Goal: Task Accomplishment & Management: Manage account settings

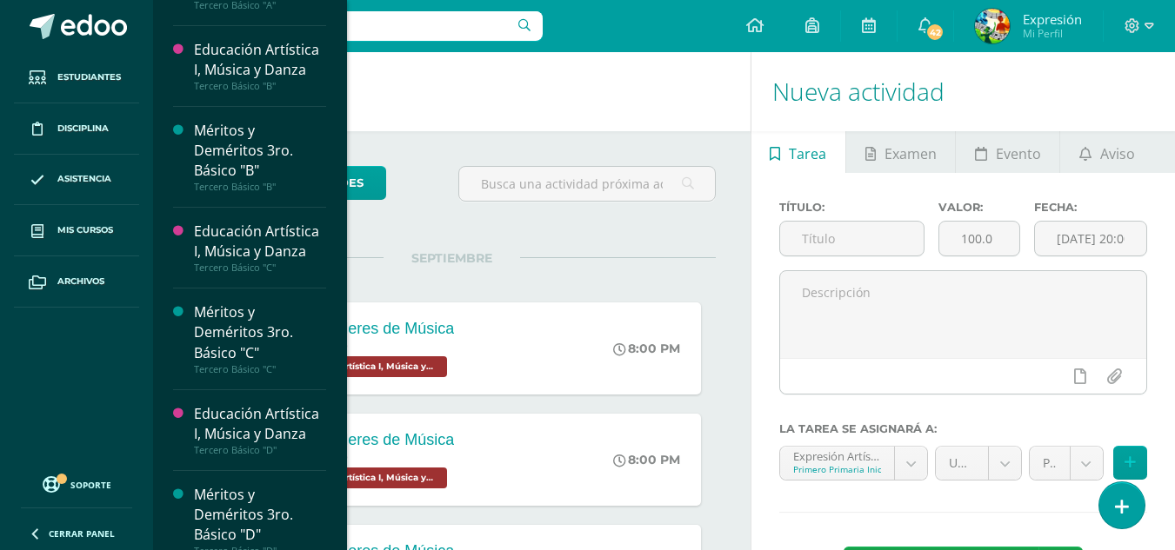
scroll to position [2922, 0]
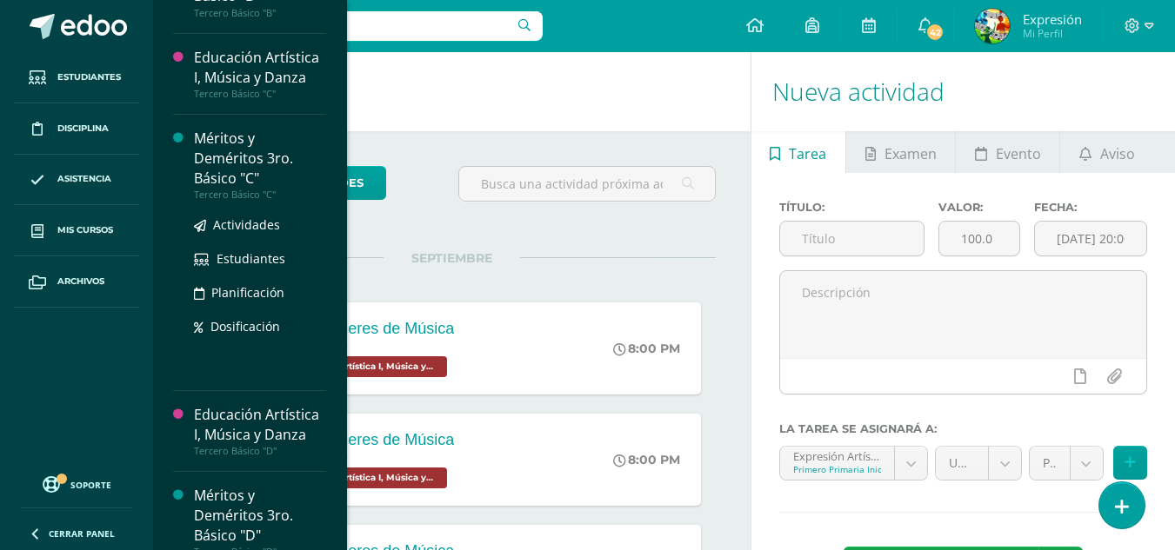
click at [224, 189] on div "Méritos y Deméritos 3ro. Básico "C"" at bounding box center [260, 159] width 132 height 60
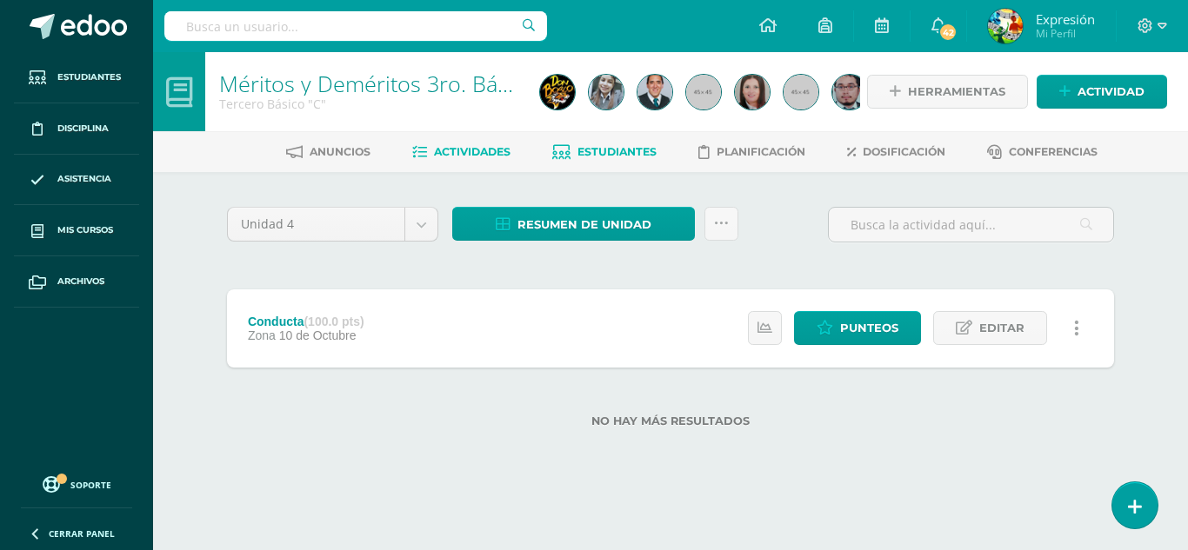
click at [644, 148] on span "Estudiantes" at bounding box center [616, 151] width 79 height 13
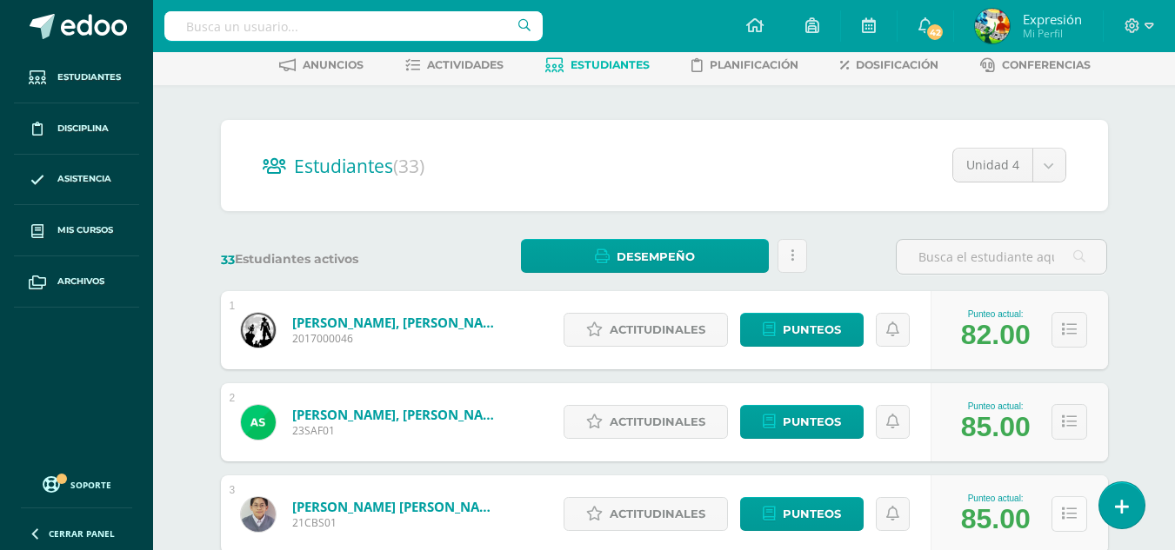
scroll to position [261, 0]
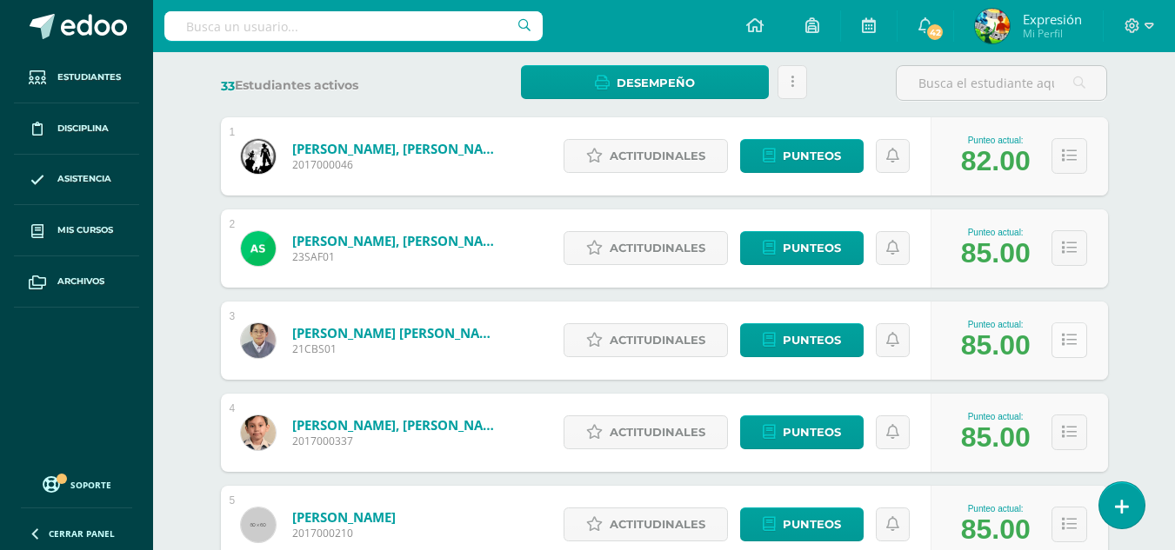
click at [1074, 333] on icon at bounding box center [1069, 340] width 15 height 15
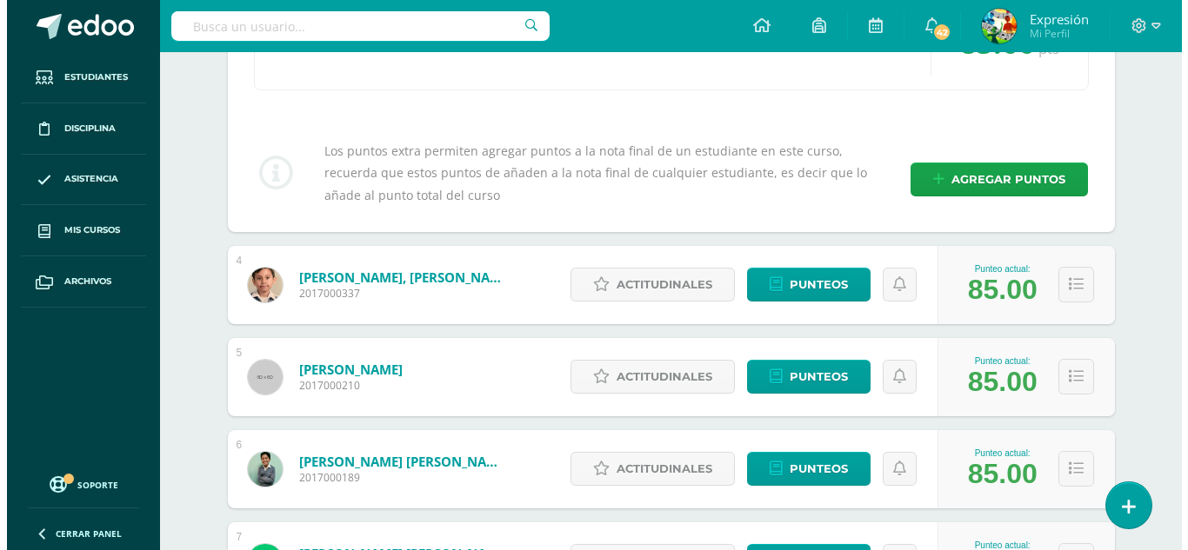
scroll to position [870, 0]
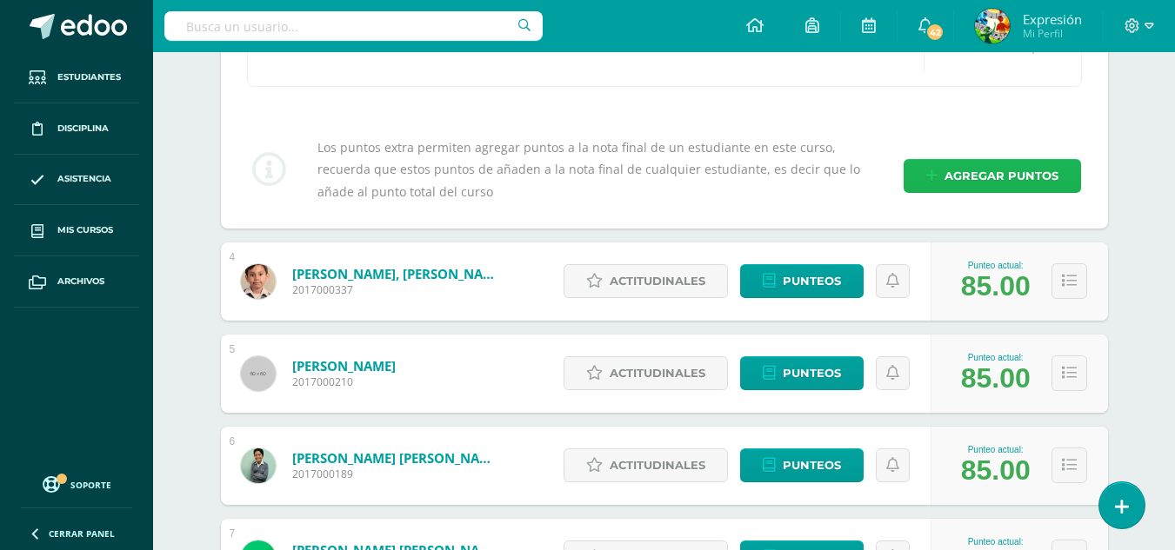
click at [955, 167] on span "Agregar puntos" at bounding box center [1001, 176] width 114 height 32
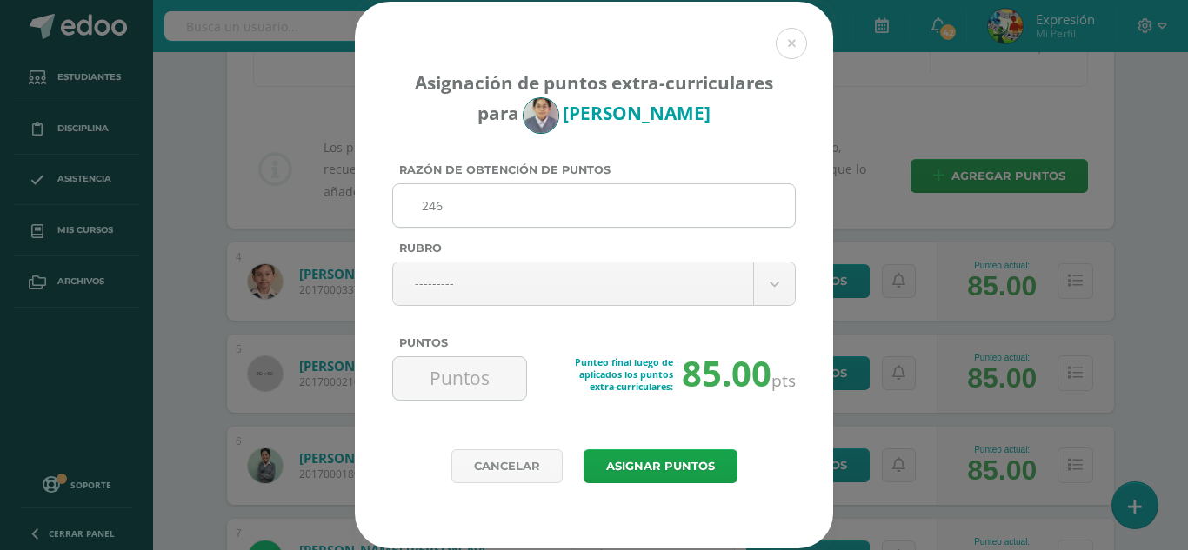
click at [464, 276] on body "Asignación de puntos extra-curriculares para Cuauhtémoc Barreno Razón de obtenc…" at bounding box center [594, 517] width 1188 height 2775
click at [579, 190] on input "246" at bounding box center [594, 205] width 388 height 43
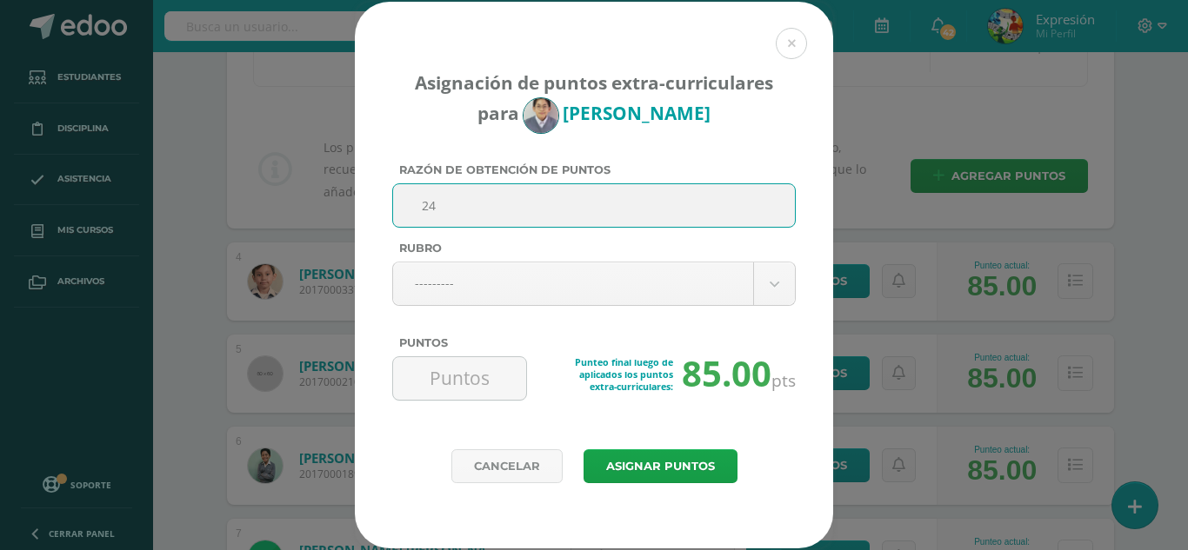
type input "2"
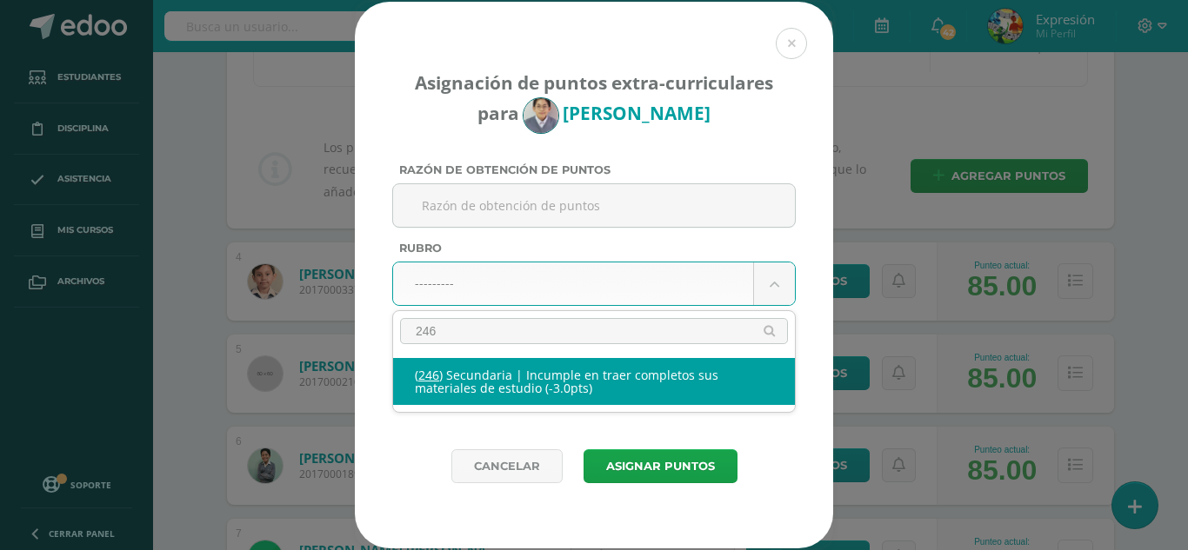
type input "246"
select select "278"
type input "-3"
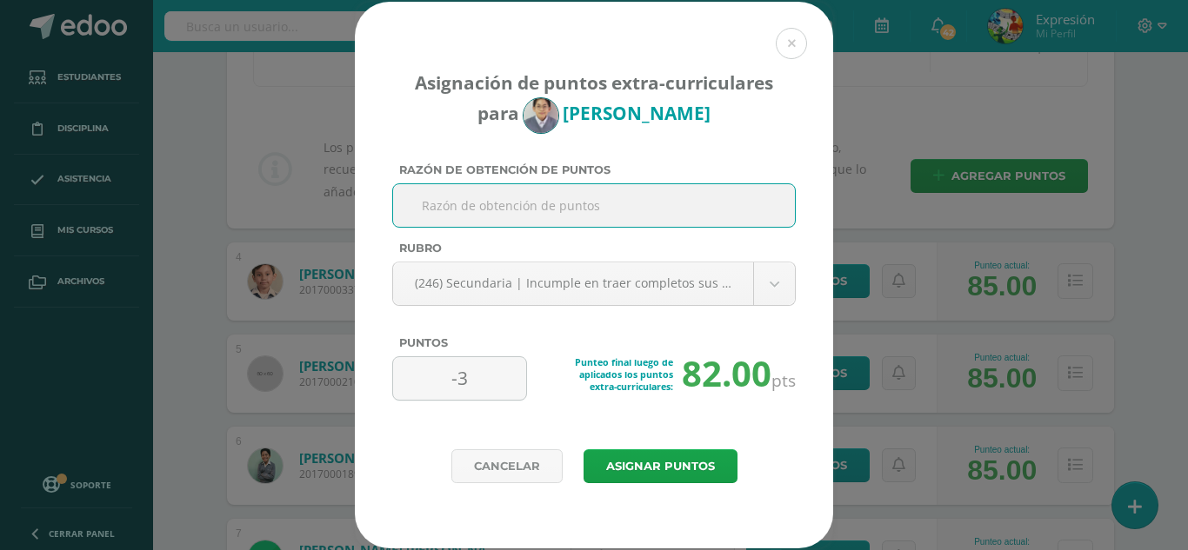
click at [586, 214] on input "Razón de obtención de puntos" at bounding box center [594, 205] width 388 height 43
type input "No trae Guitarra"
click at [680, 463] on button "Asignar puntos" at bounding box center [661, 467] width 154 height 34
